Goal: Find specific page/section: Find specific page/section

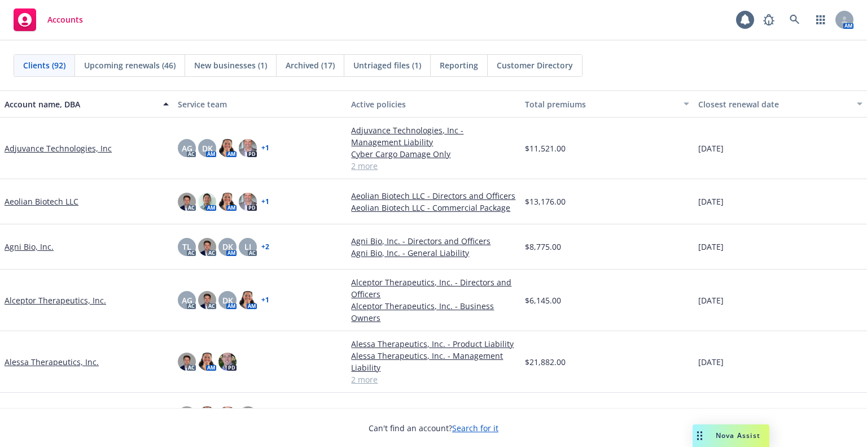
click at [615, 101] on div "Total premiums" at bounding box center [601, 104] width 152 height 12
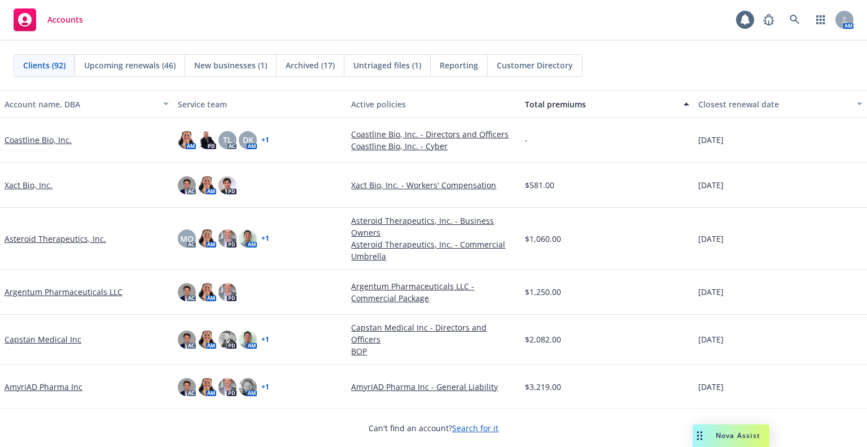
click at [615, 101] on div "Total premiums" at bounding box center [601, 104] width 152 height 12
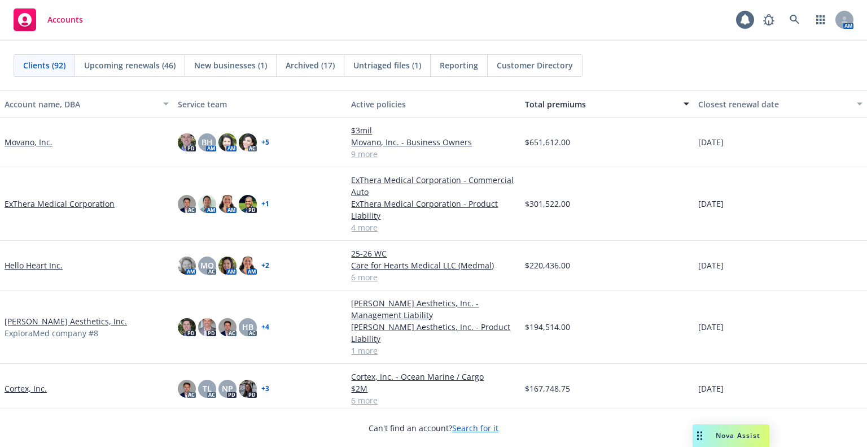
click at [34, 203] on link "ExThera Medical Corporation" at bounding box center [60, 204] width 110 height 12
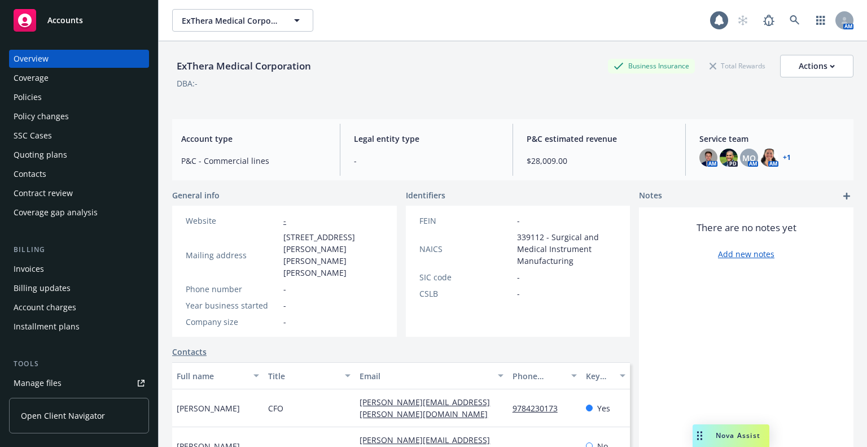
click at [45, 95] on div "Policies" at bounding box center [79, 97] width 131 height 18
